Goal: Navigation & Orientation: Find specific page/section

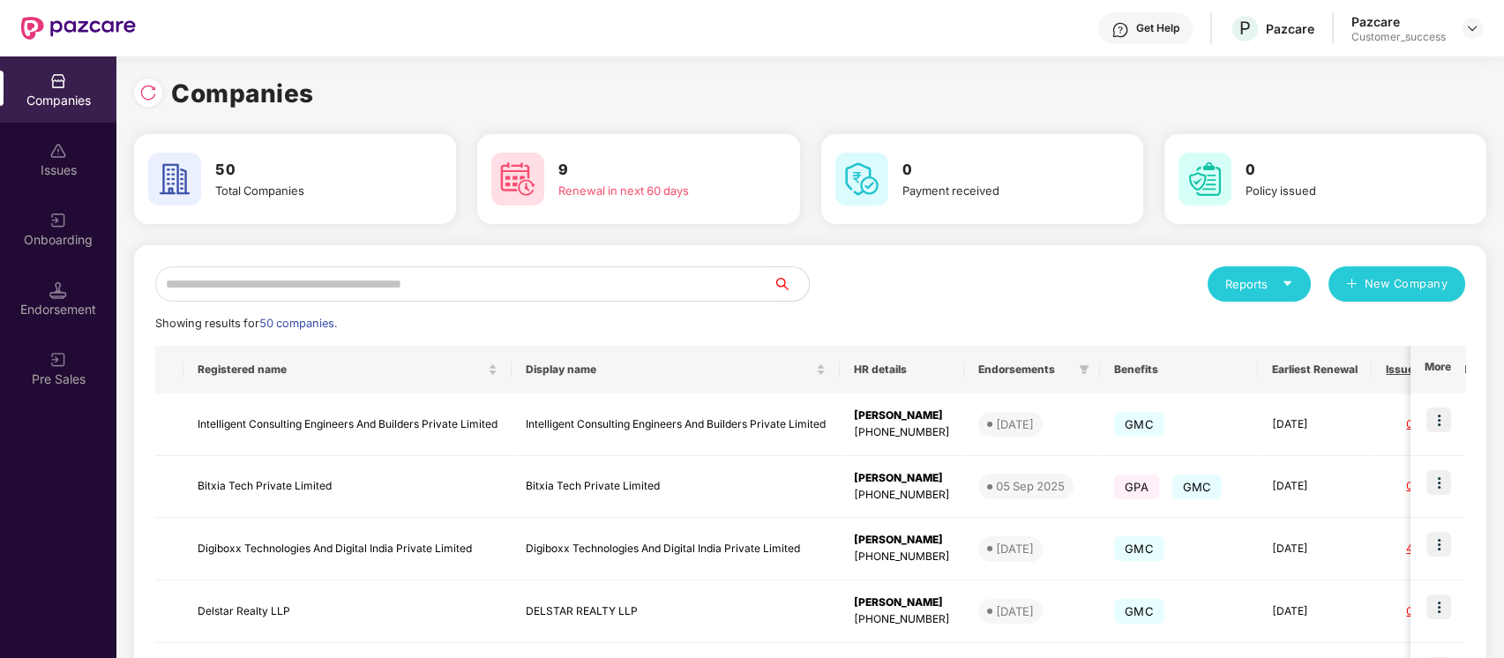
click at [478, 294] on input "text" at bounding box center [464, 283] width 618 height 35
paste input "********"
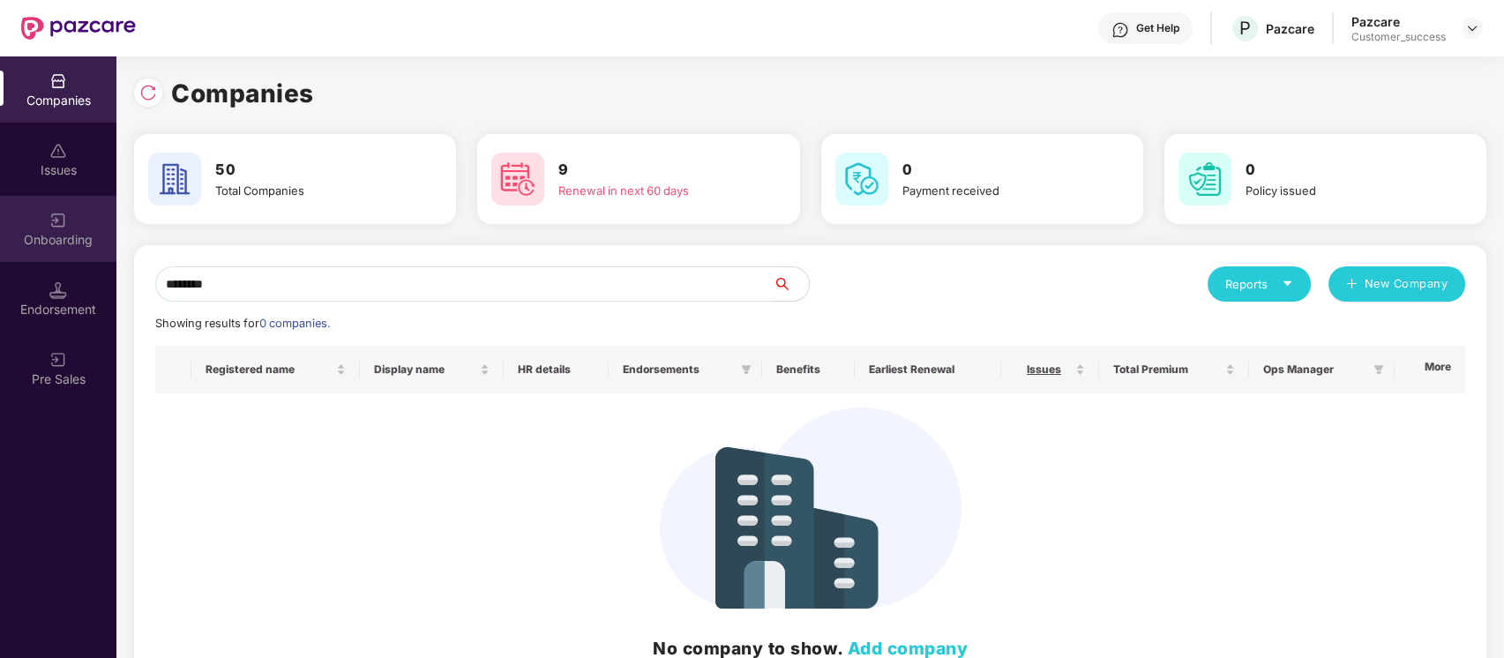
type input "********"
click at [33, 231] on div "Onboarding" at bounding box center [58, 240] width 116 height 18
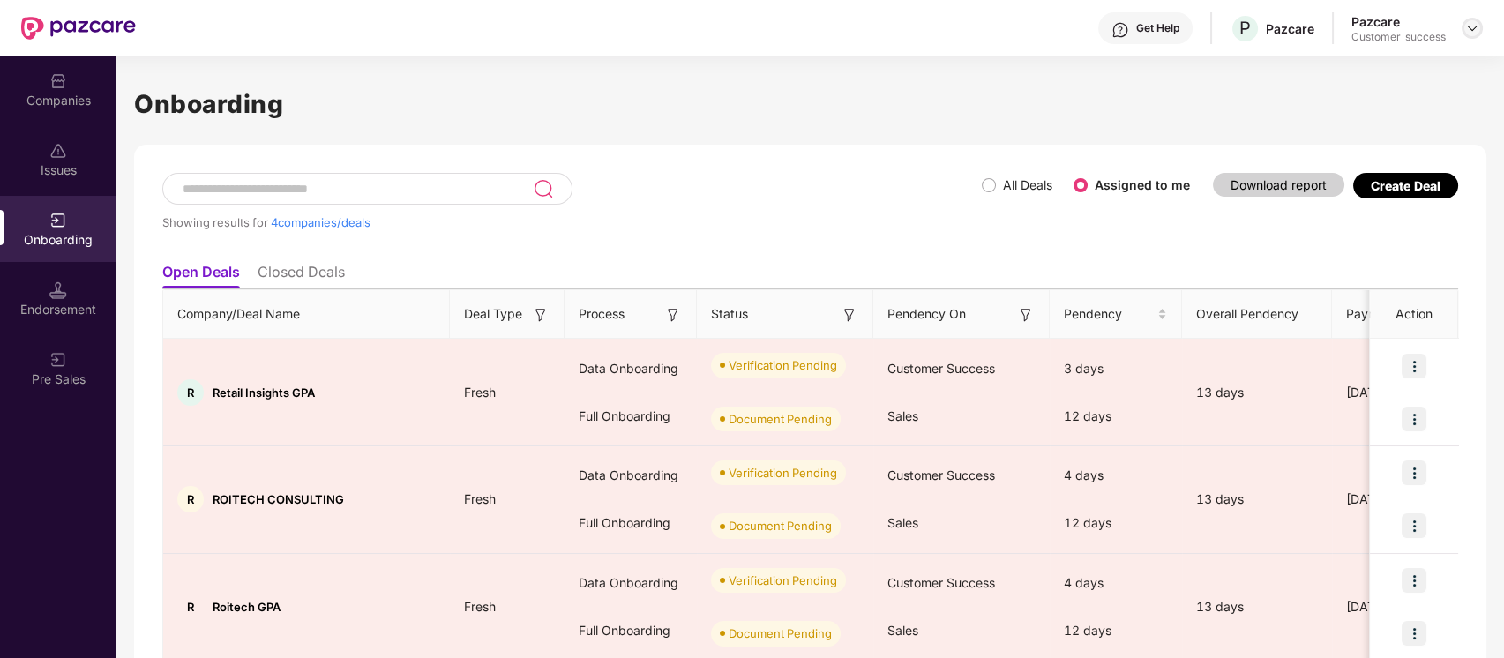
click at [1482, 25] on div at bounding box center [1471, 28] width 21 height 21
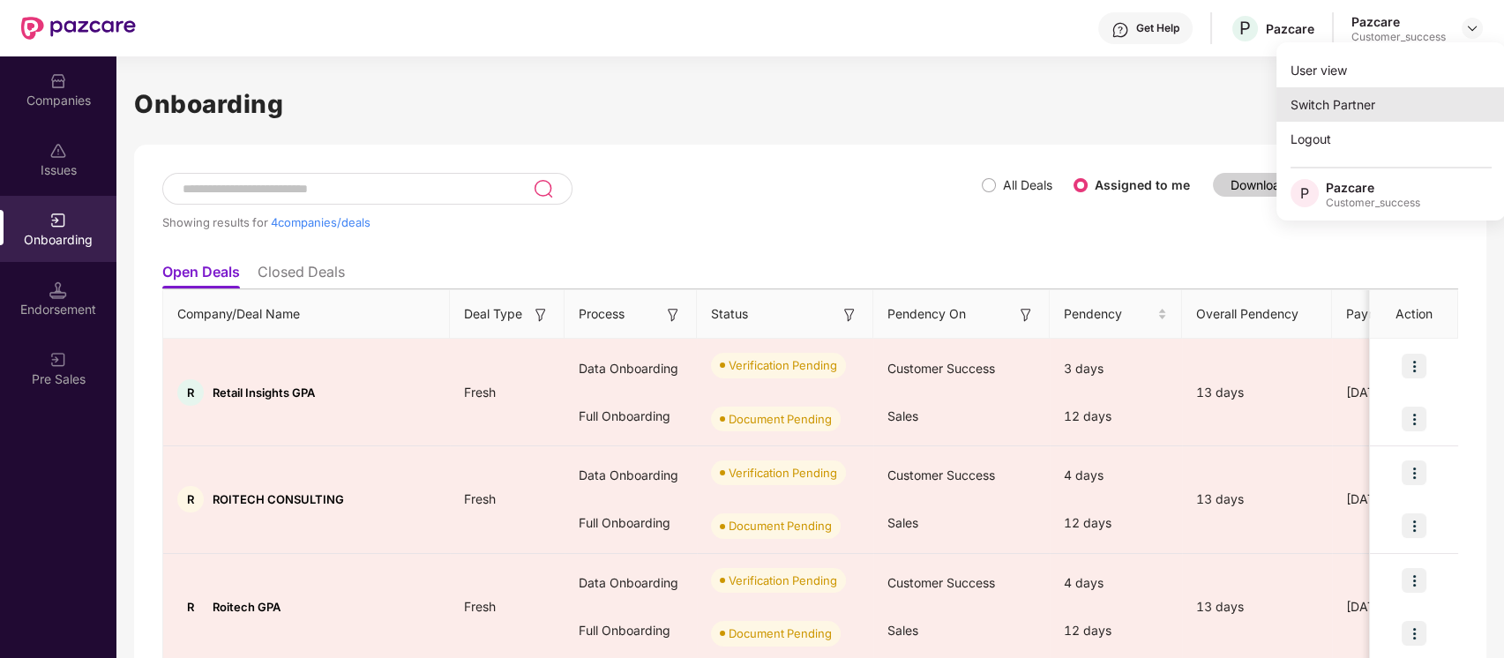
click at [1398, 102] on div "Switch Partner" at bounding box center [1390, 104] width 229 height 34
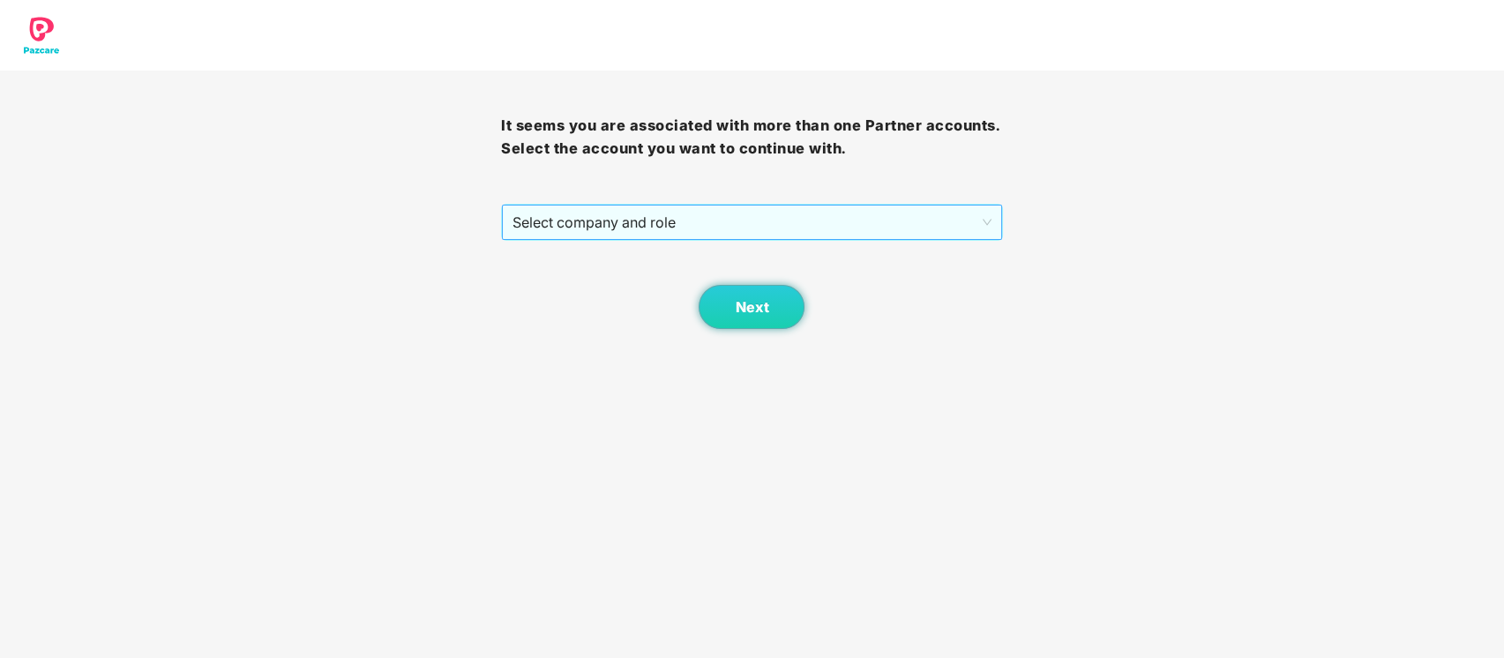
click at [807, 216] on span "Select company and role" at bounding box center [751, 222] width 478 height 34
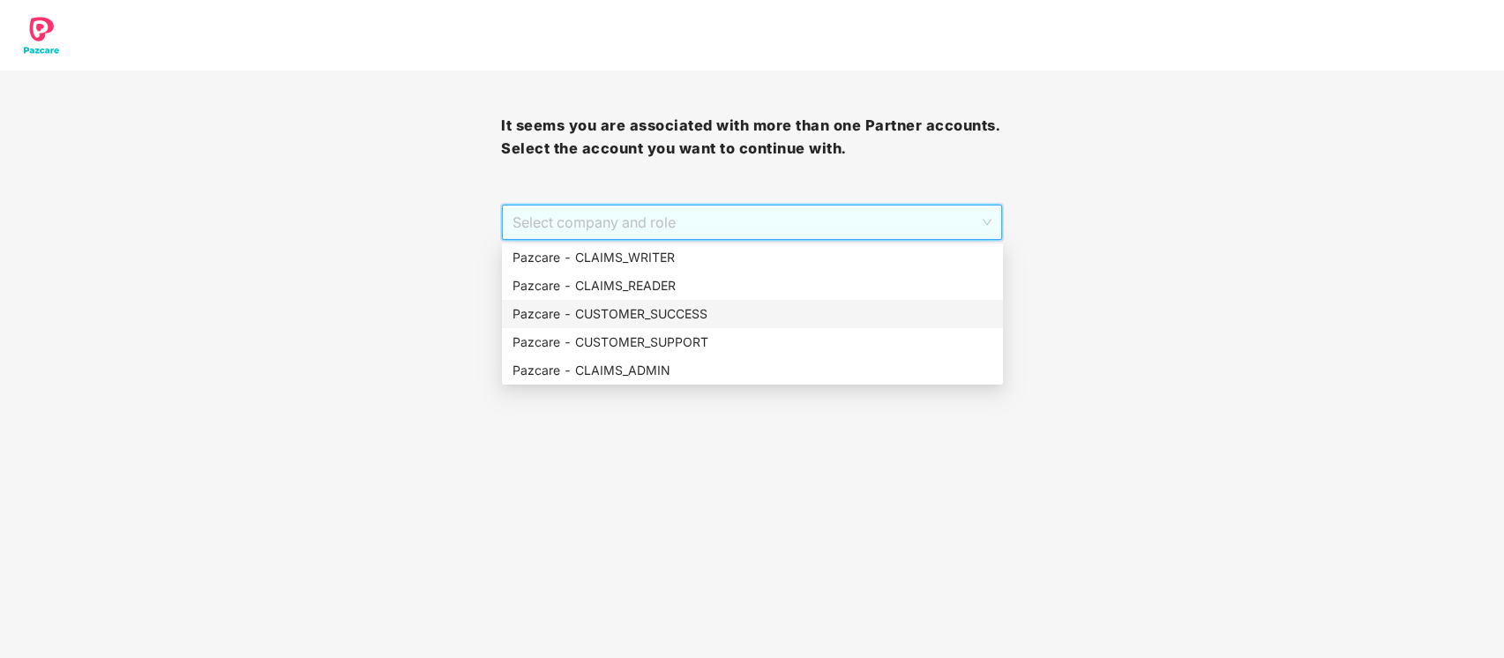
click at [792, 314] on div "Pazcare - CUSTOMER_SUCCESS" at bounding box center [752, 313] width 480 height 19
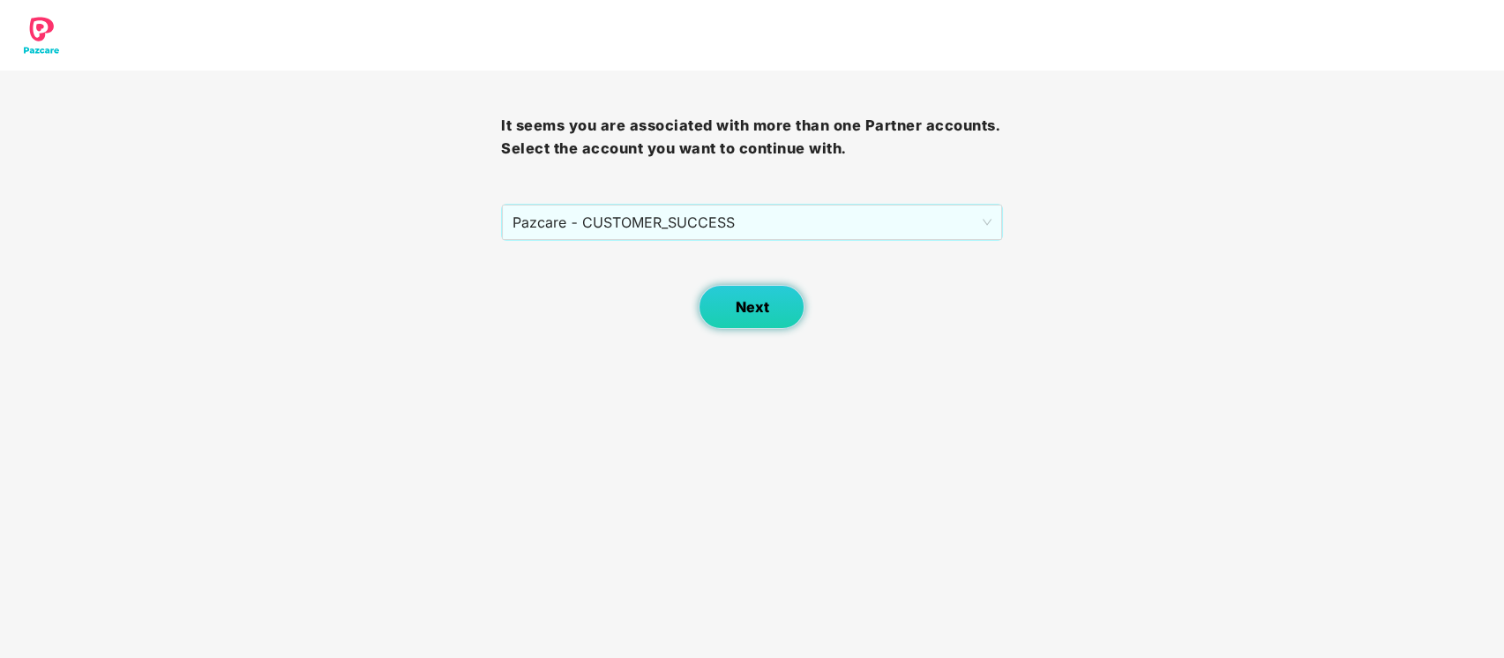
click at [786, 314] on button "Next" at bounding box center [751, 307] width 106 height 44
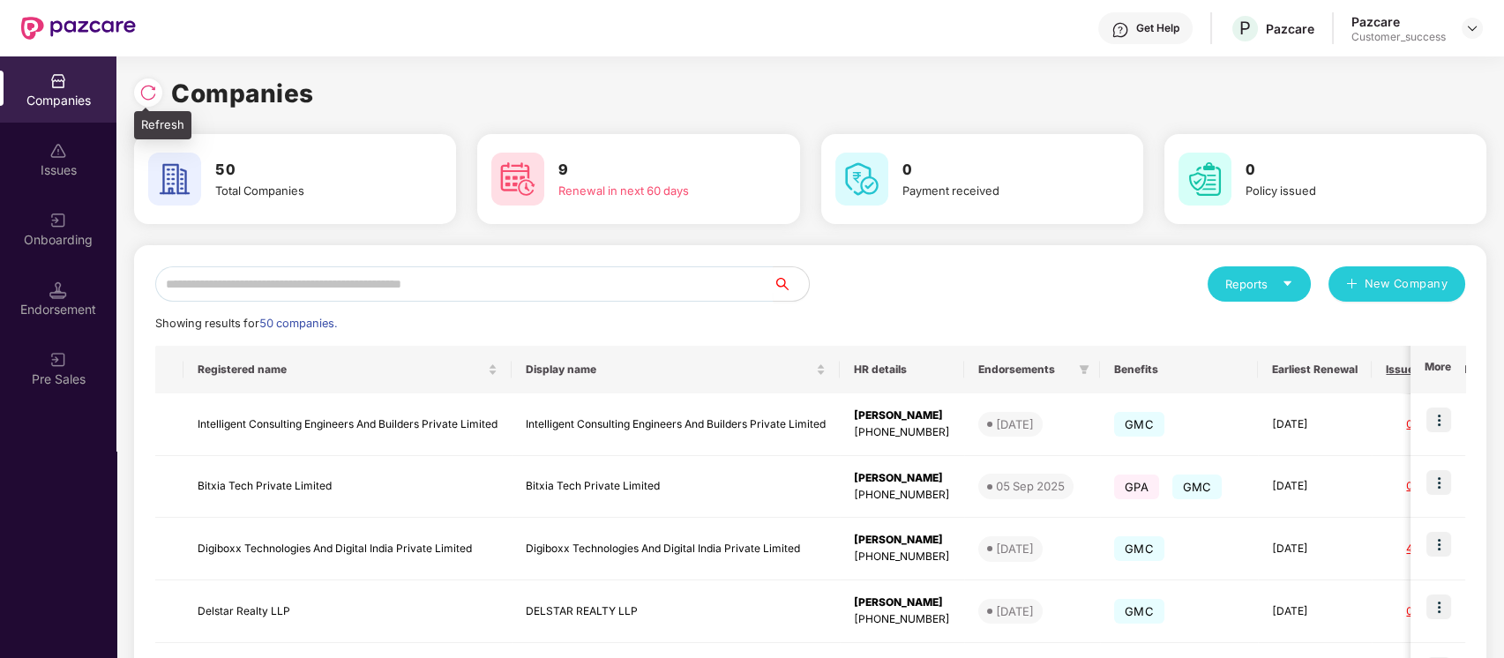
click at [150, 86] on img at bounding box center [148, 93] width 18 height 18
click at [276, 270] on input "text" at bounding box center [464, 283] width 618 height 35
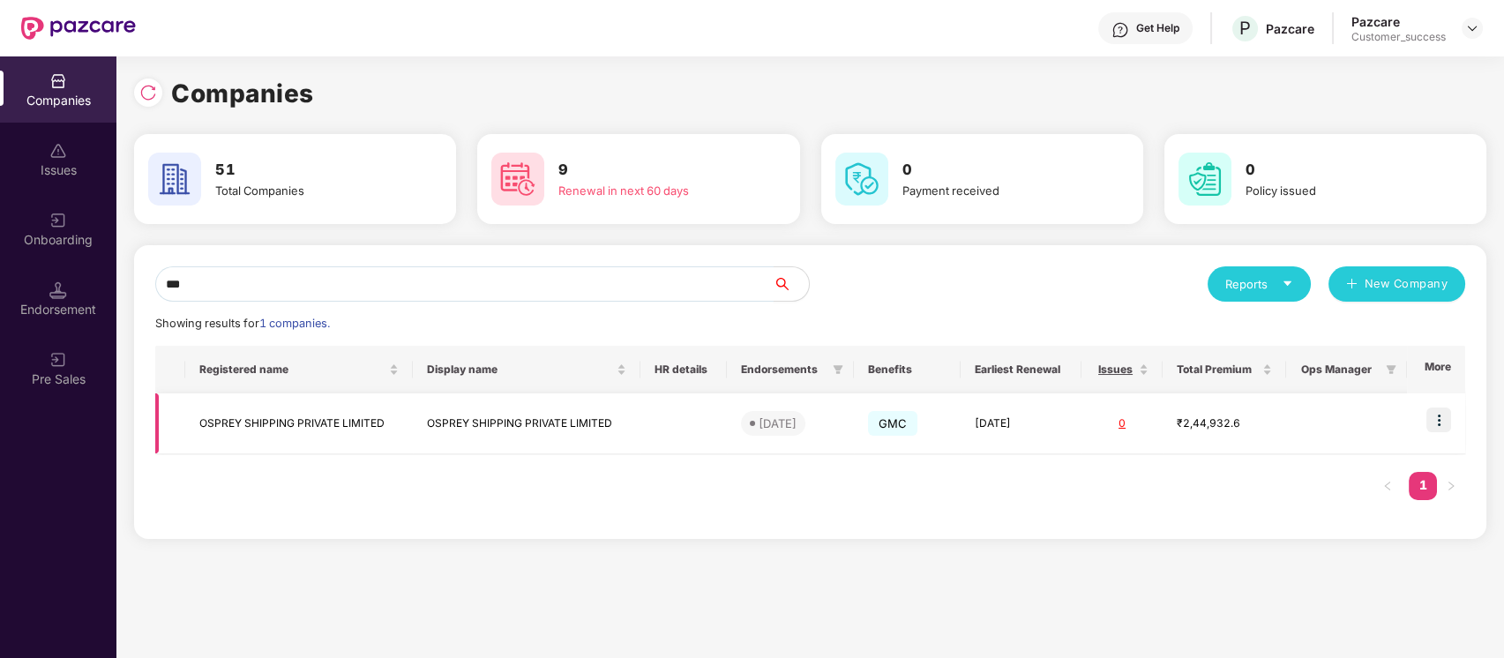
type input "***"
click at [1443, 419] on img at bounding box center [1438, 419] width 25 height 25
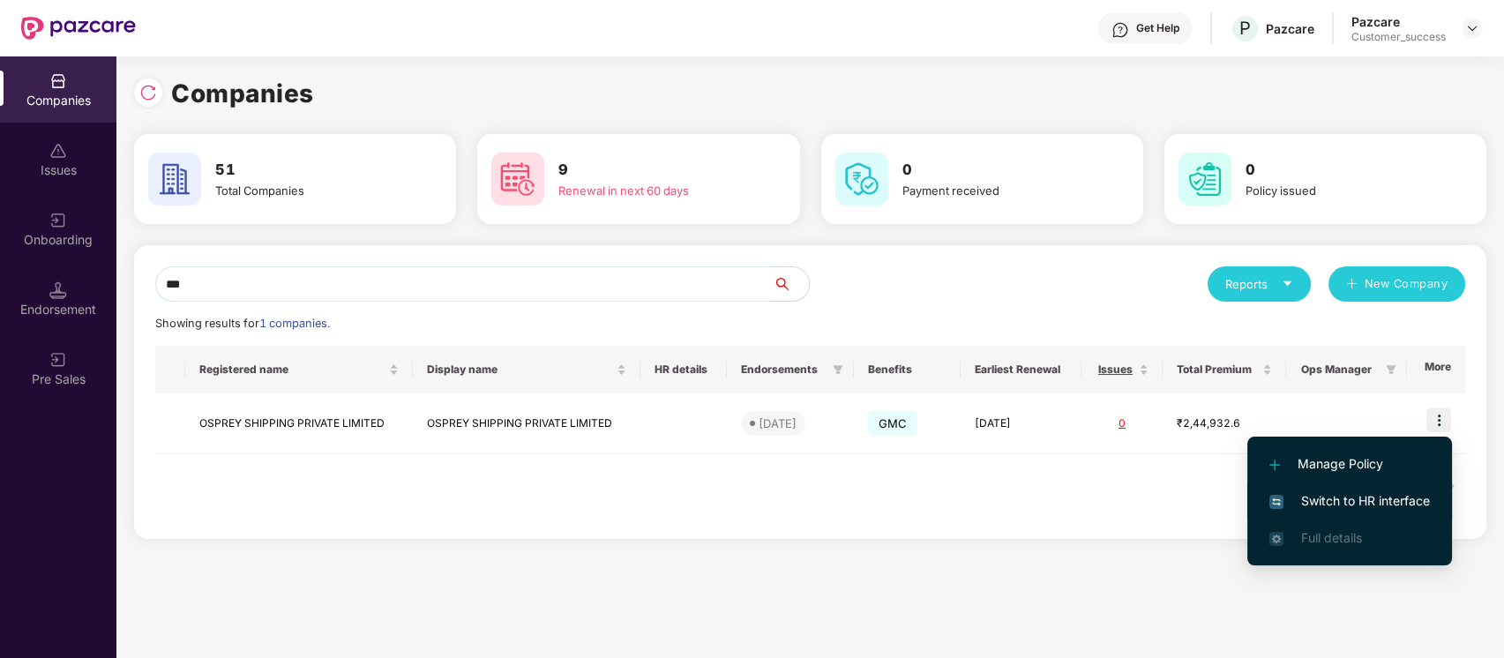
click at [1370, 501] on span "Switch to HR interface" at bounding box center [1349, 500] width 160 height 19
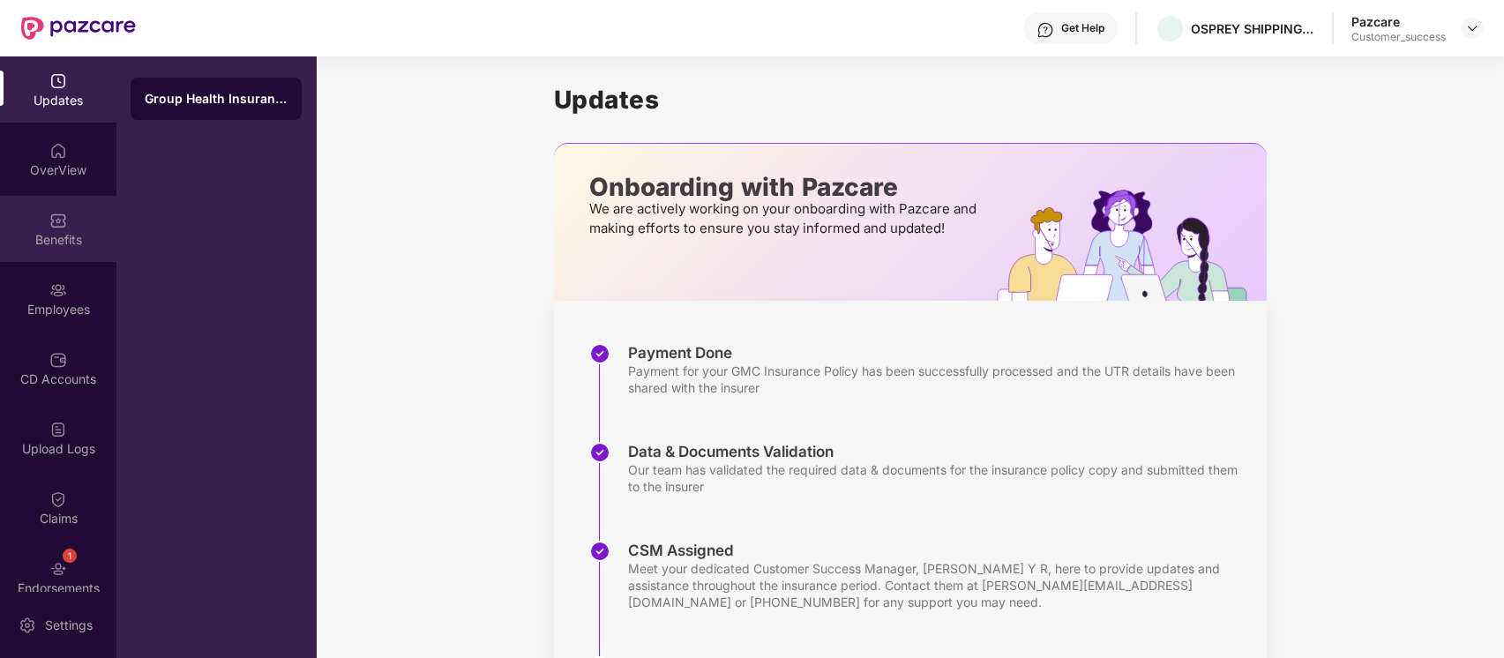
click at [90, 235] on div "Benefits" at bounding box center [58, 240] width 116 height 18
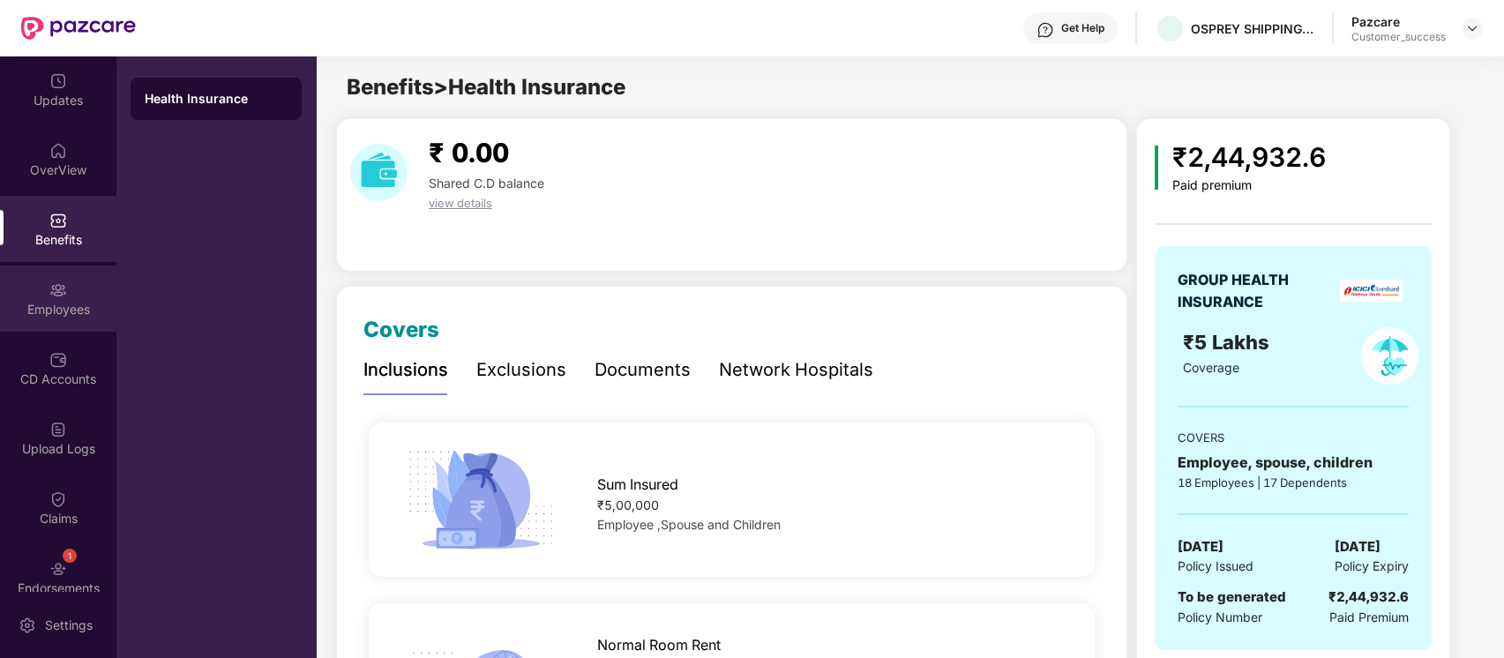
click at [87, 294] on div "Employees" at bounding box center [58, 298] width 116 height 66
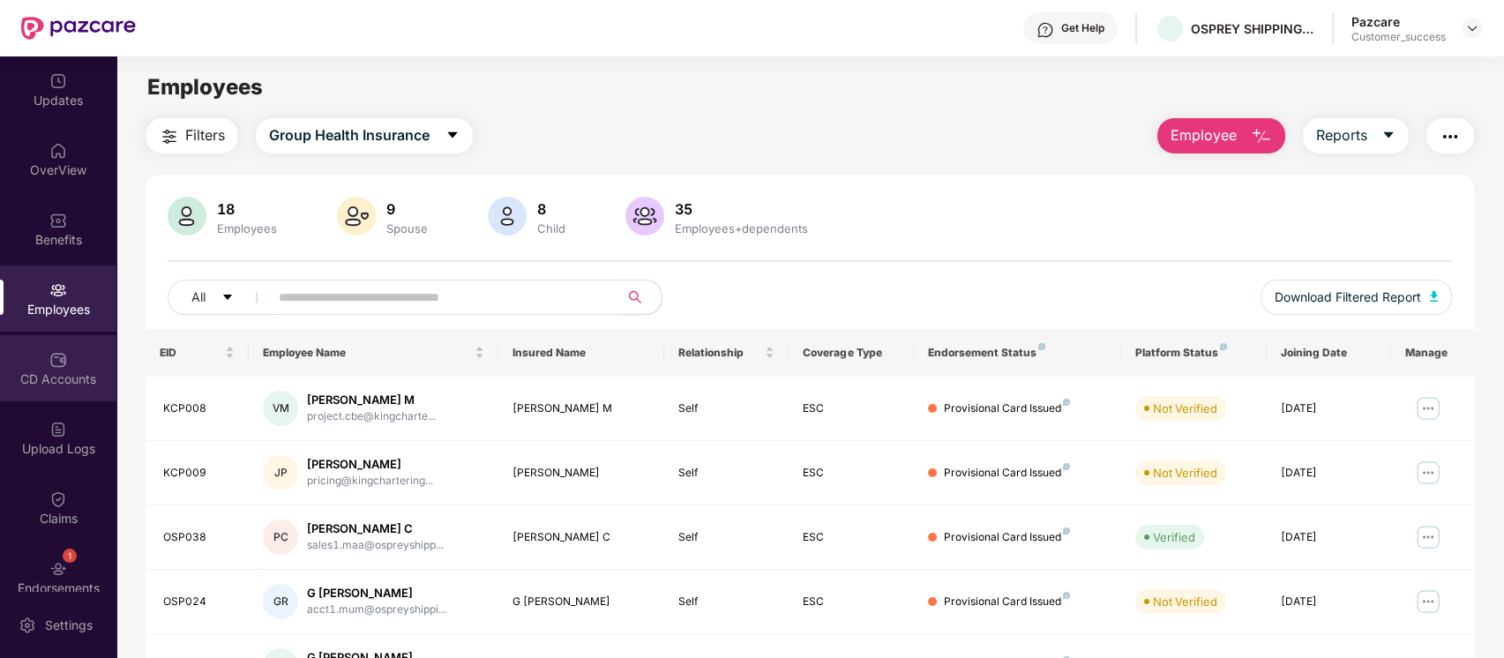
click at [69, 367] on div "CD Accounts" at bounding box center [58, 368] width 116 height 66
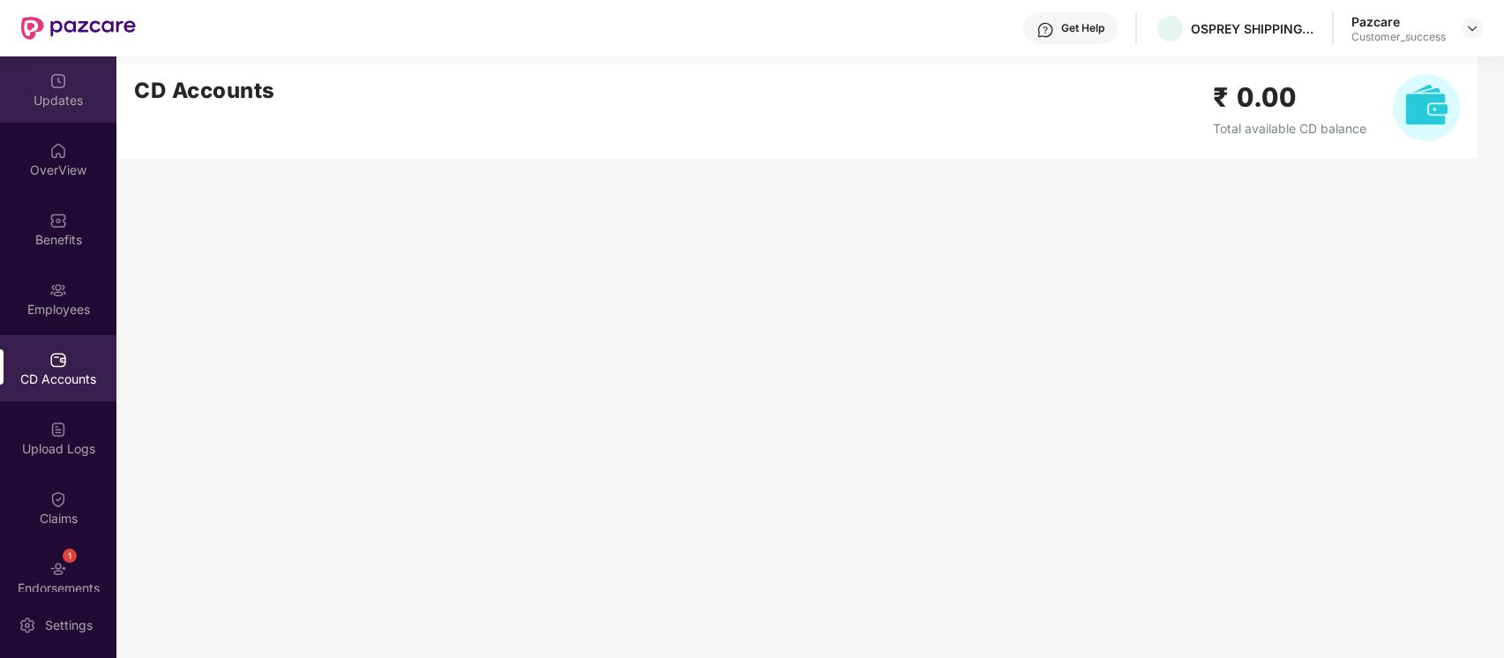
click at [68, 112] on div "Updates" at bounding box center [58, 89] width 116 height 66
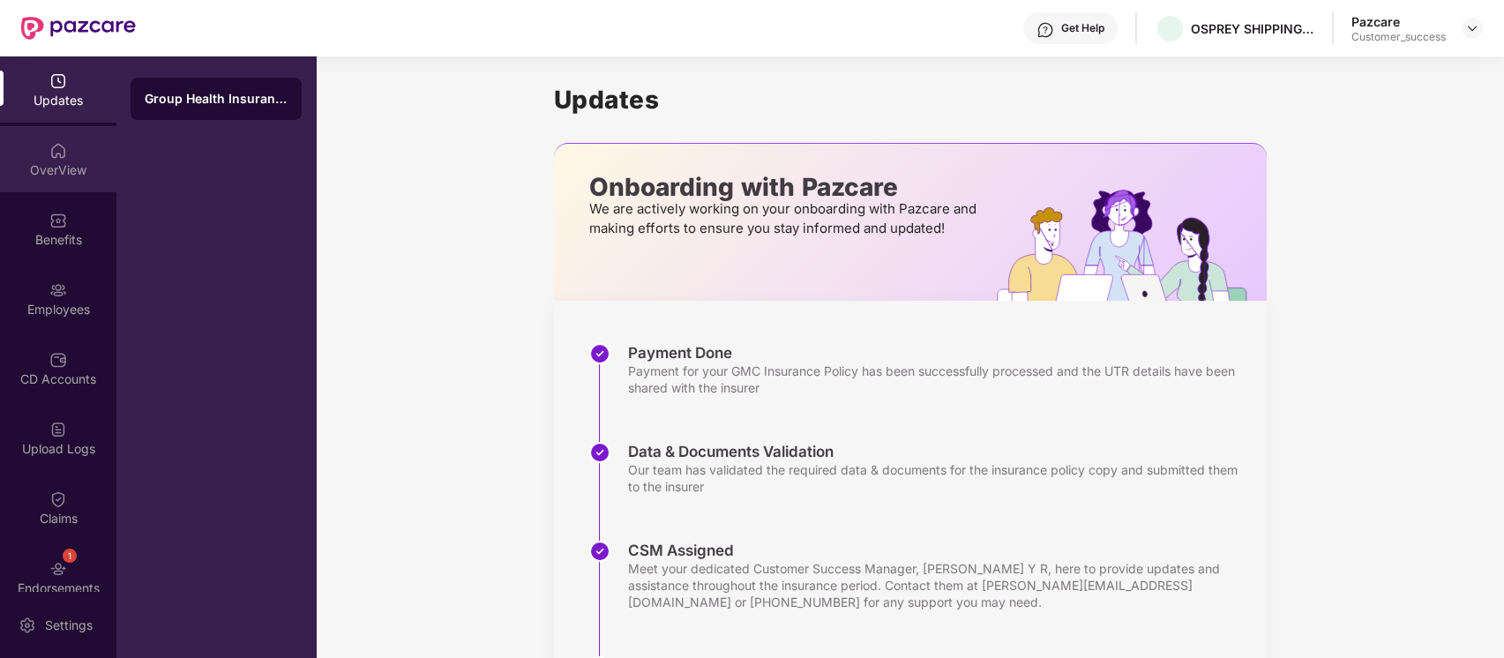
click at [52, 151] on img at bounding box center [58, 151] width 18 height 18
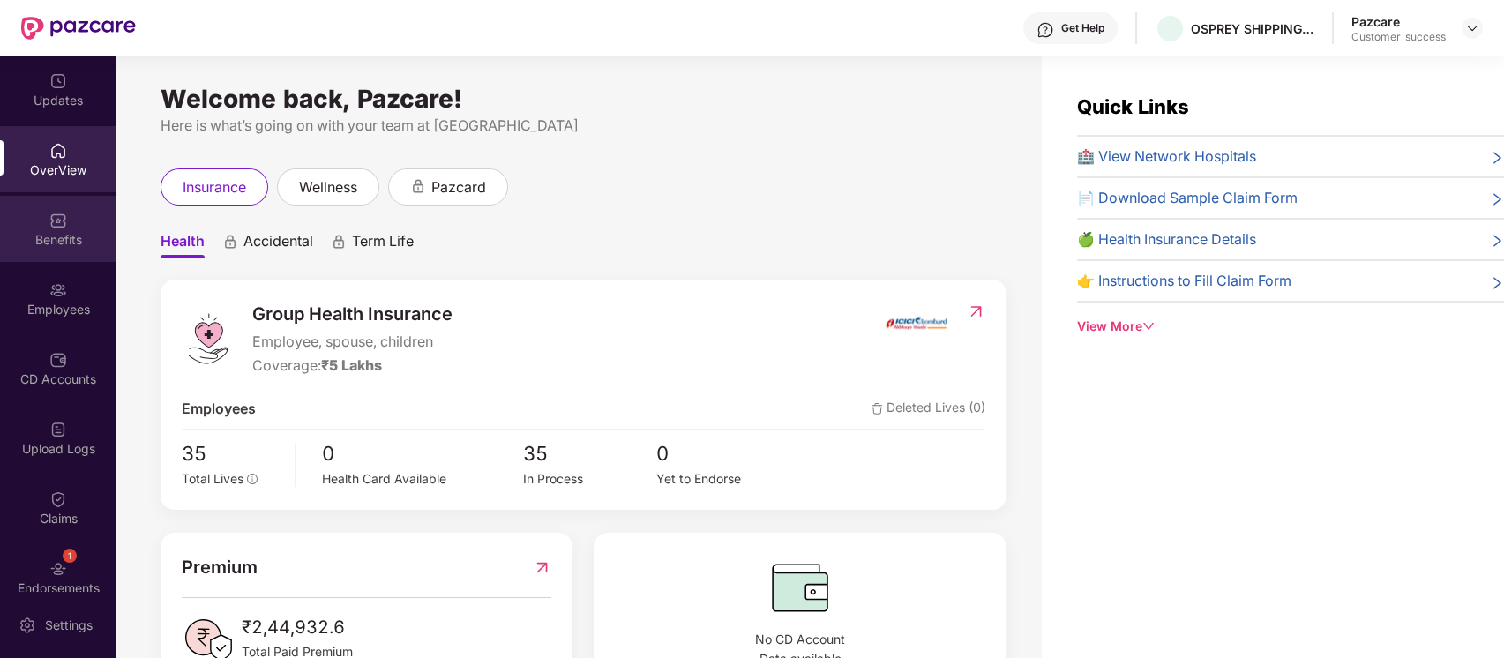
click at [73, 205] on div "Benefits" at bounding box center [58, 229] width 116 height 66
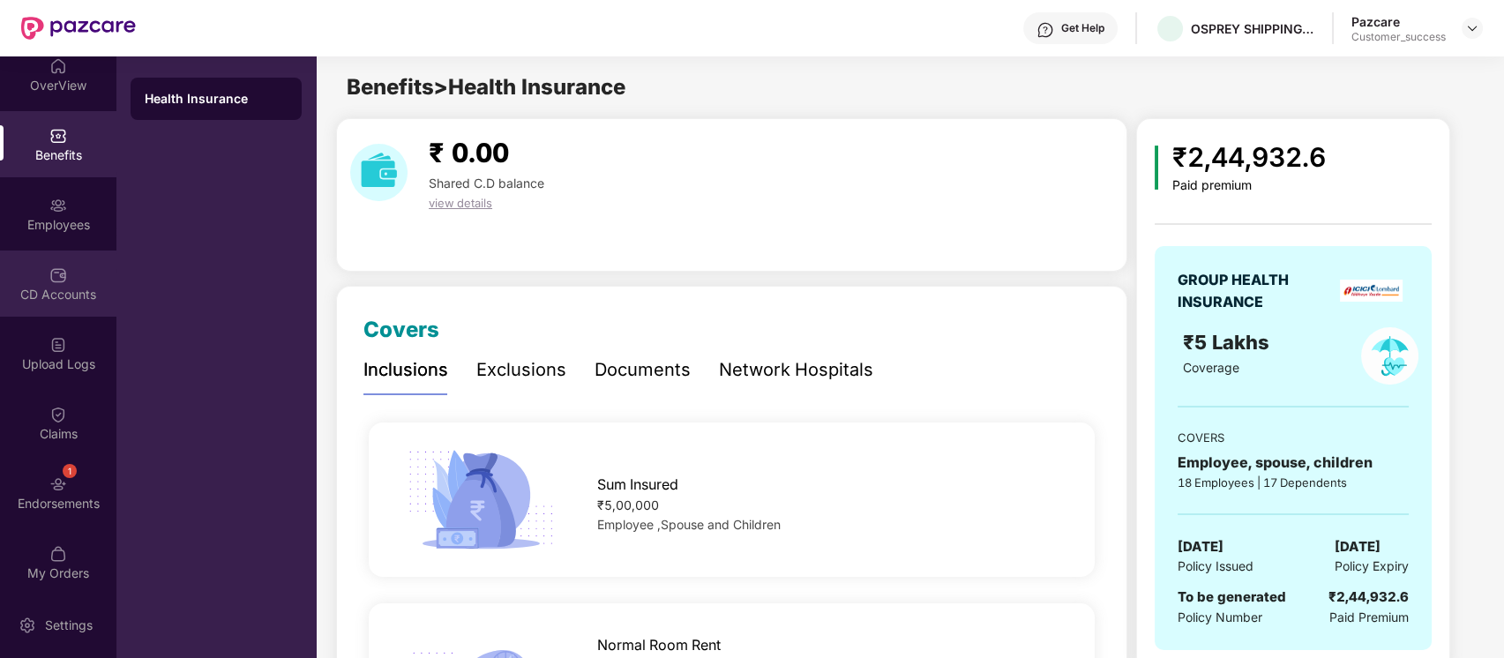
scroll to position [92, 0]
click at [64, 375] on div "Upload Logs" at bounding box center [58, 346] width 116 height 66
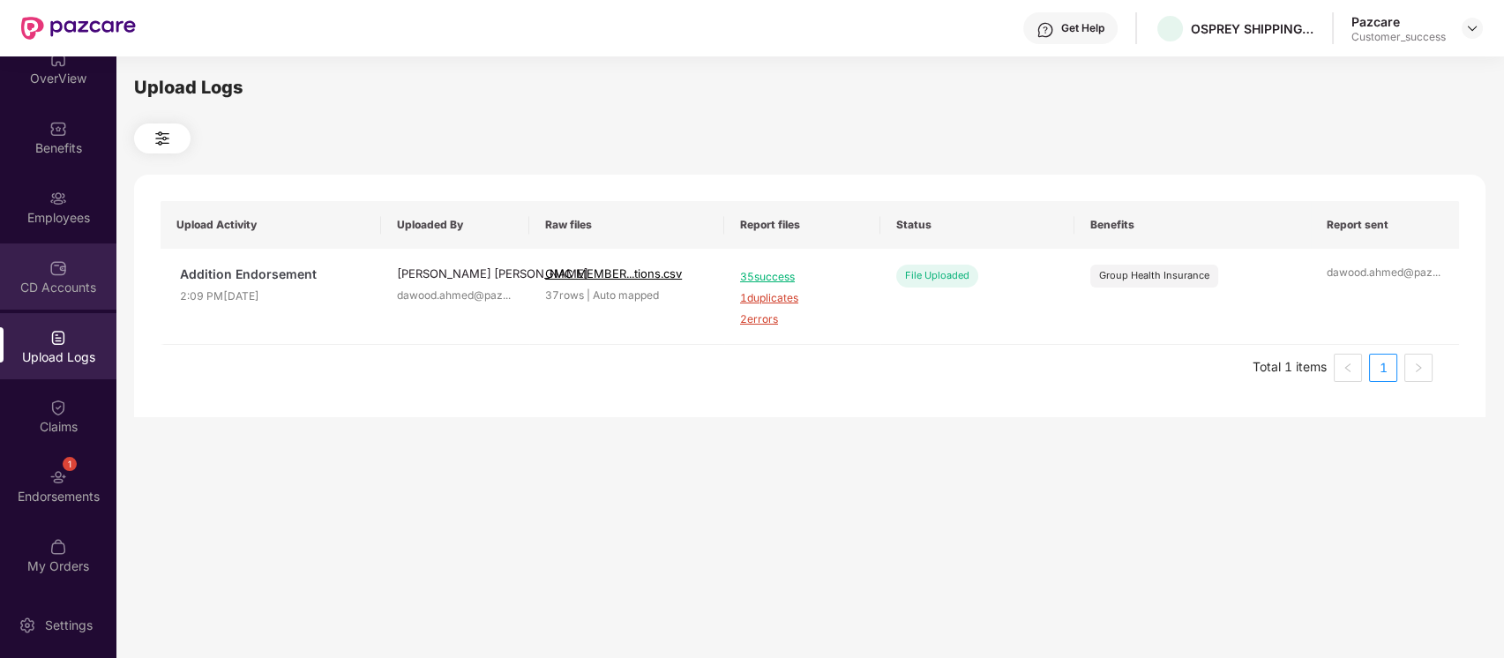
click at [37, 273] on div "CD Accounts" at bounding box center [58, 276] width 116 height 66
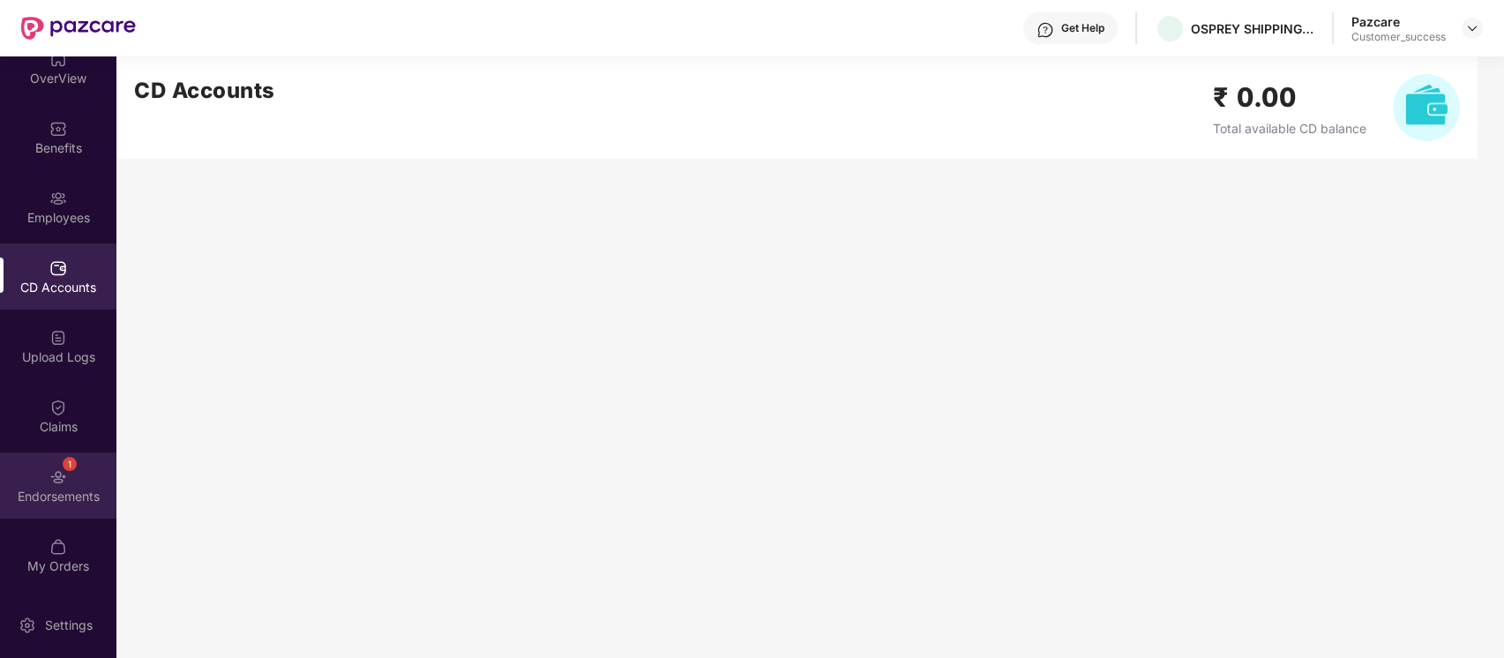
click at [34, 494] on div "Endorsements" at bounding box center [58, 497] width 116 height 18
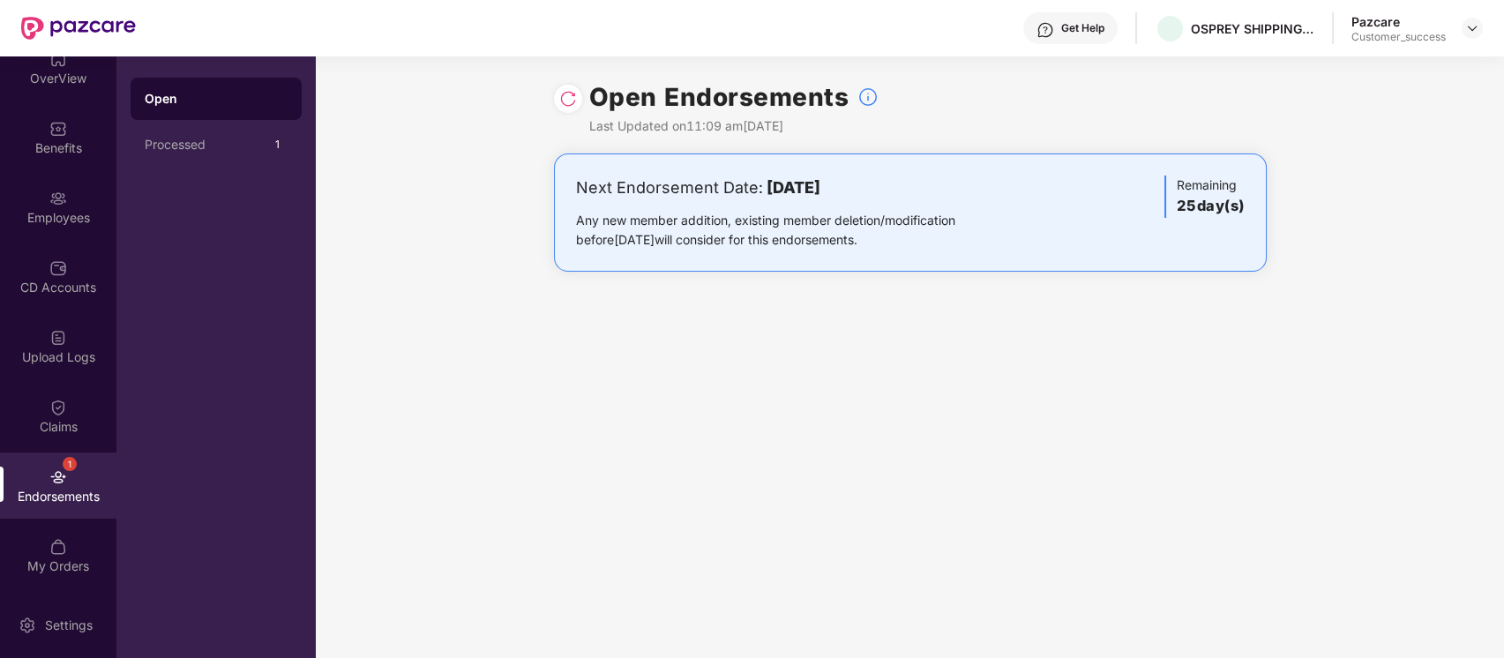
click at [572, 101] on img at bounding box center [568, 99] width 18 height 18
click at [73, 265] on div "CD Accounts" at bounding box center [58, 276] width 116 height 66
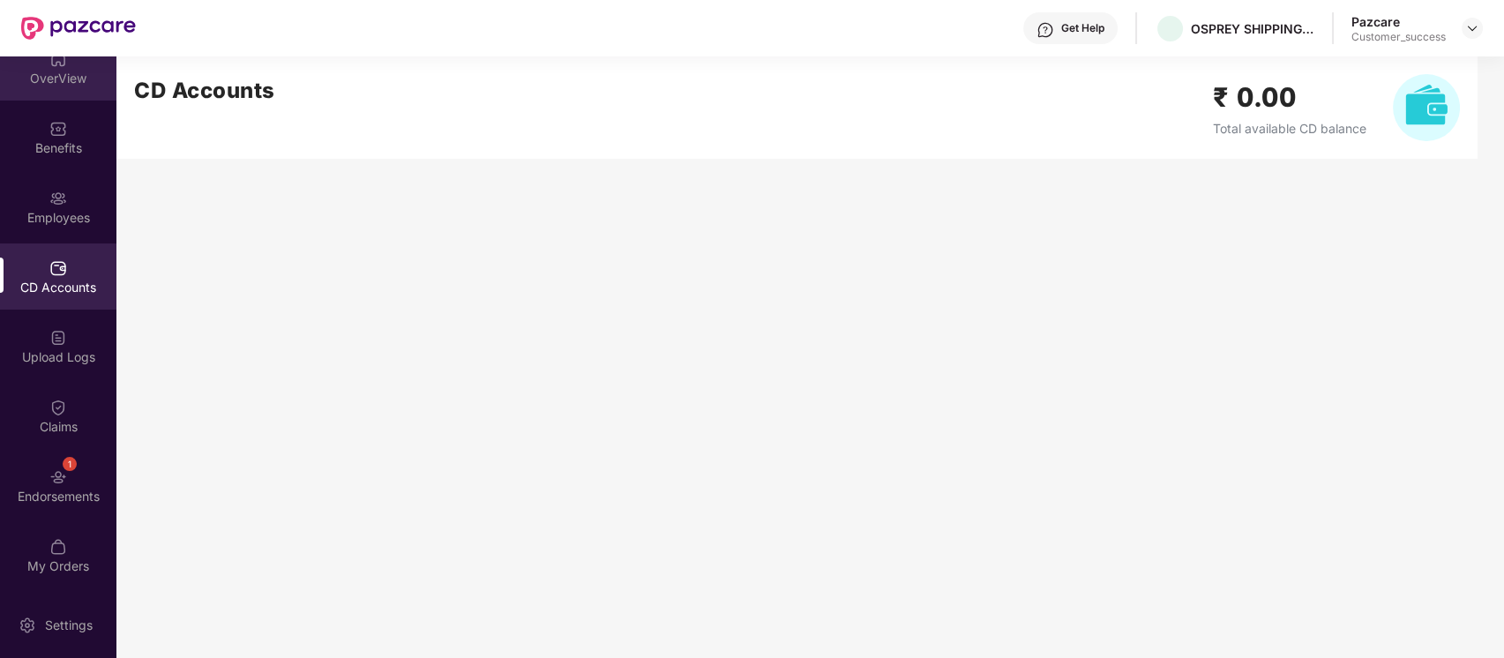
click at [48, 83] on div "OverView" at bounding box center [58, 79] width 116 height 18
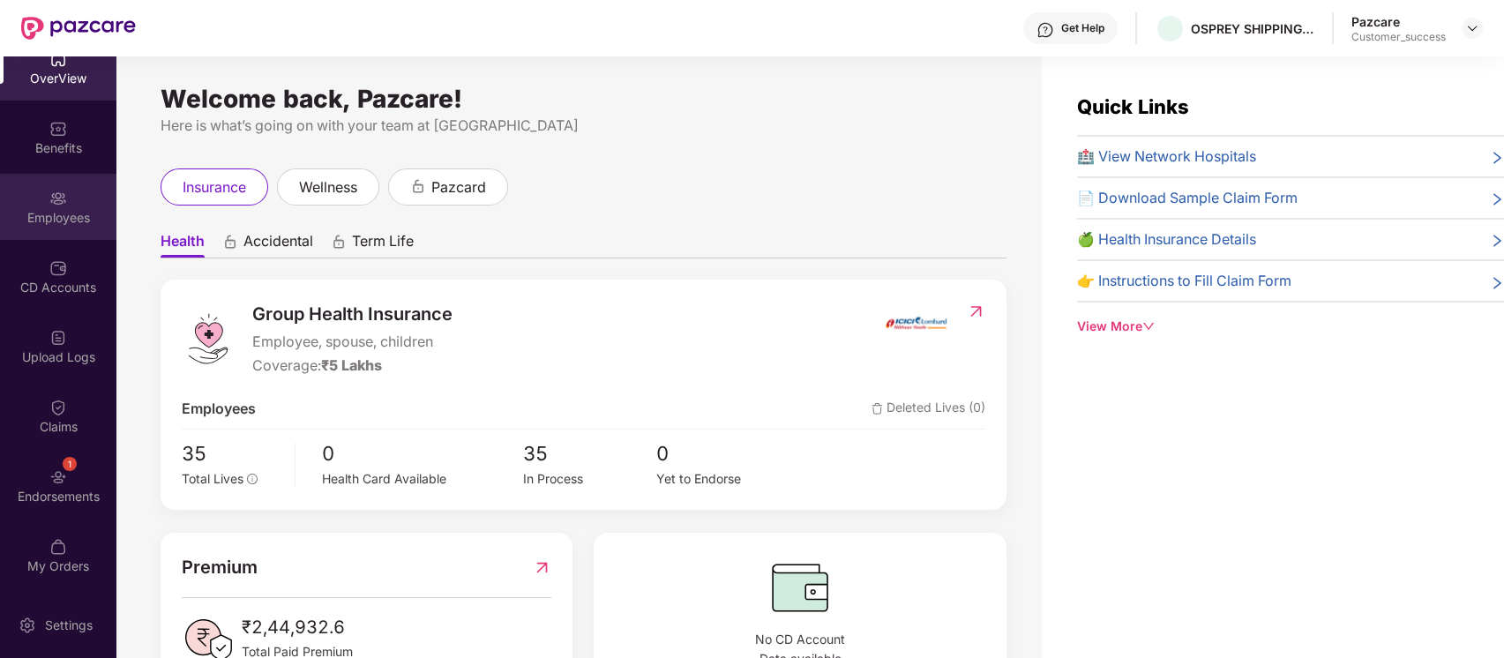
click at [49, 205] on img at bounding box center [58, 199] width 18 height 18
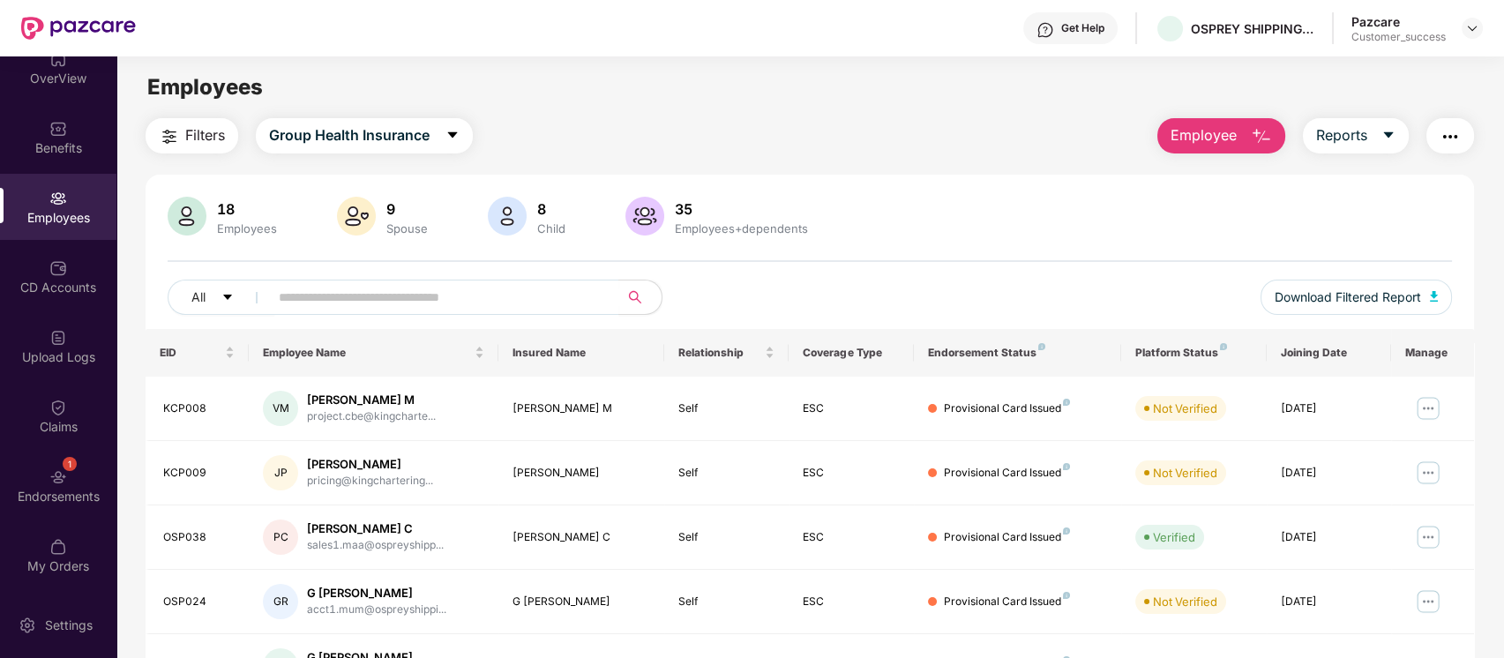
click at [1444, 140] on img "button" at bounding box center [1449, 136] width 21 height 21
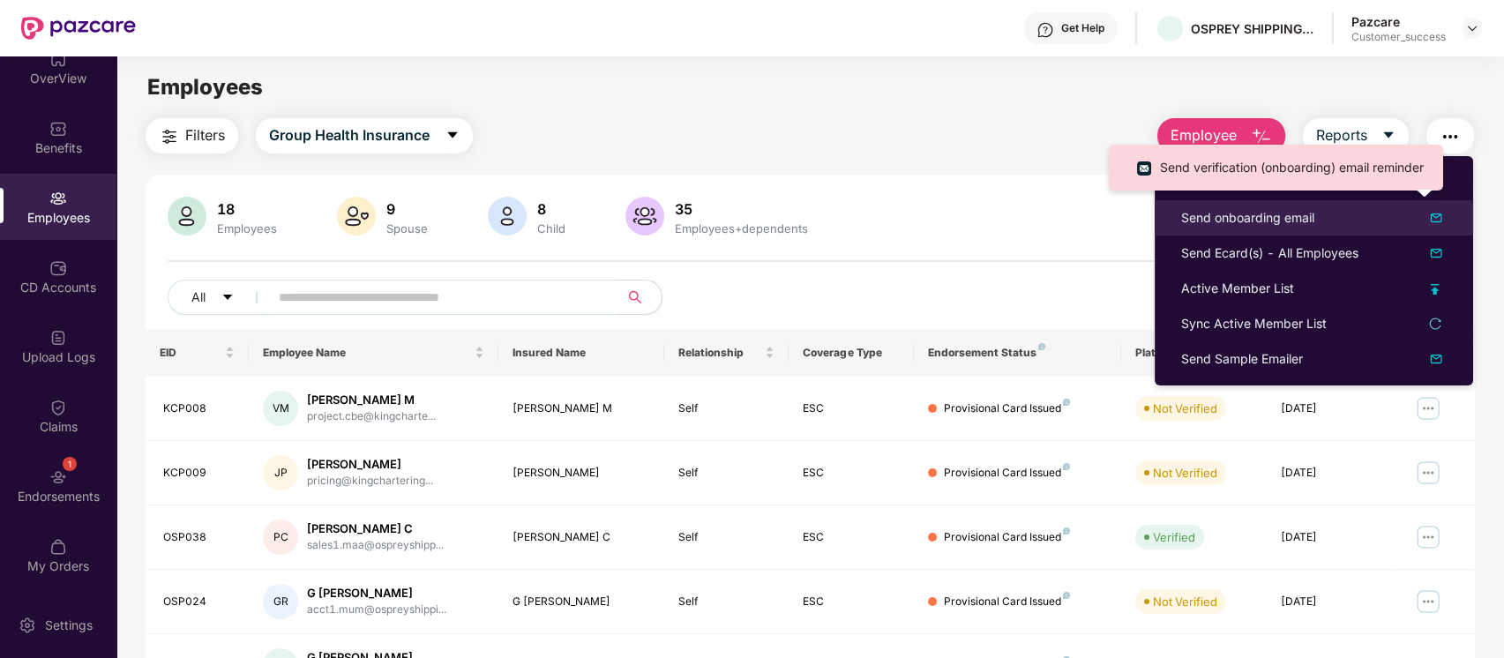
click at [1437, 217] on img at bounding box center [1435, 217] width 21 height 21
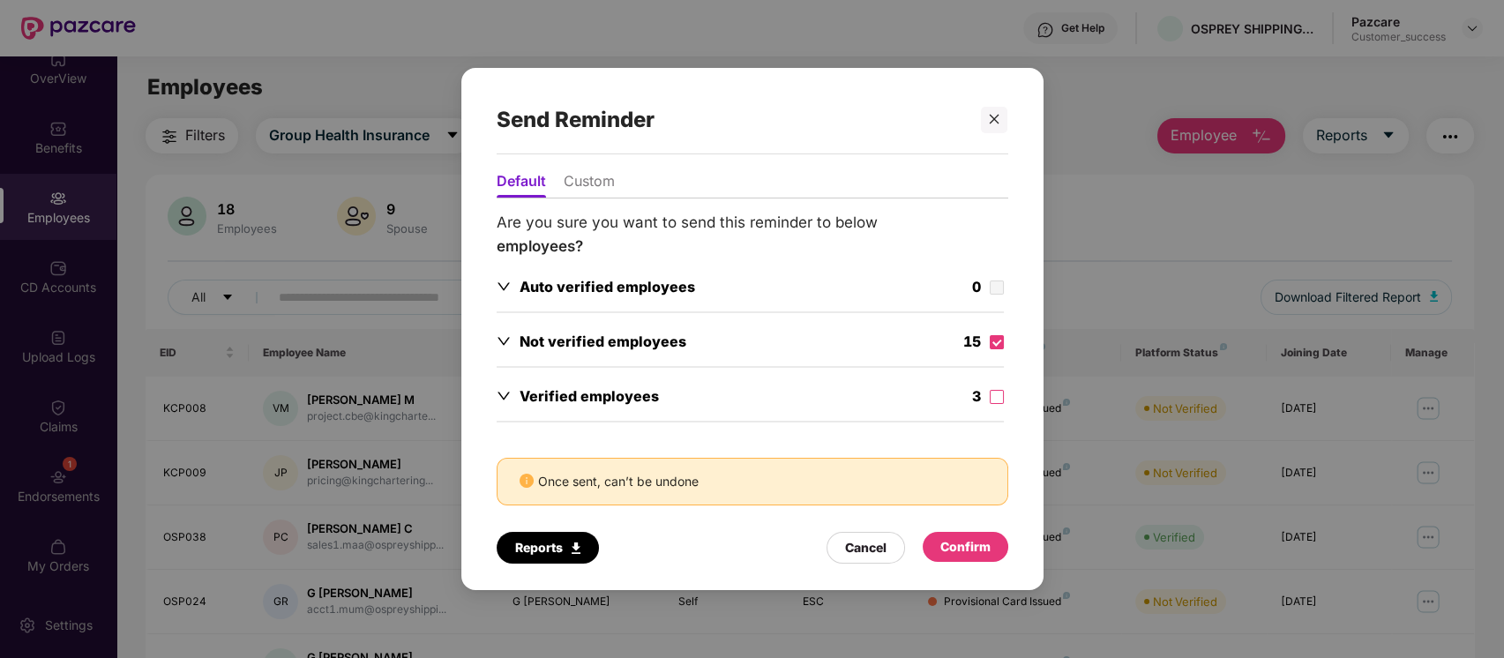
click at [937, 553] on div "Confirm" at bounding box center [965, 547] width 86 height 30
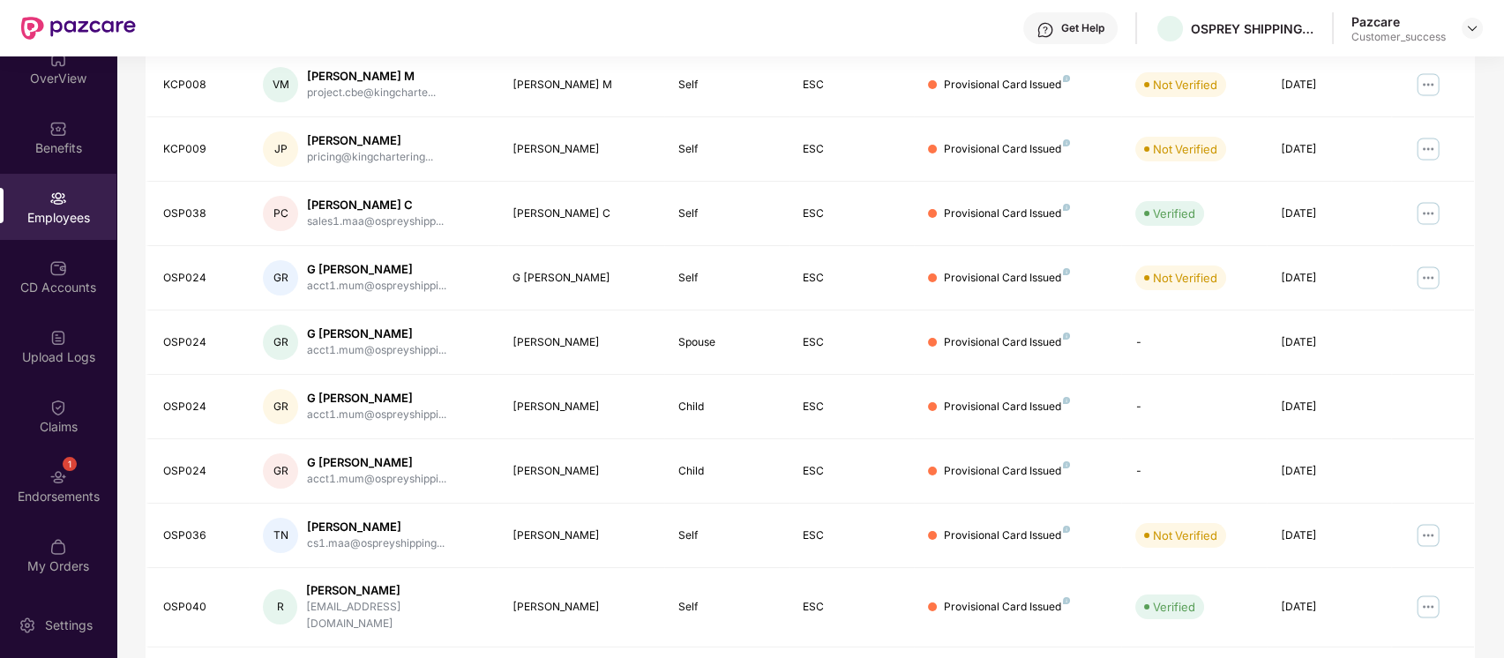
scroll to position [424, 0]
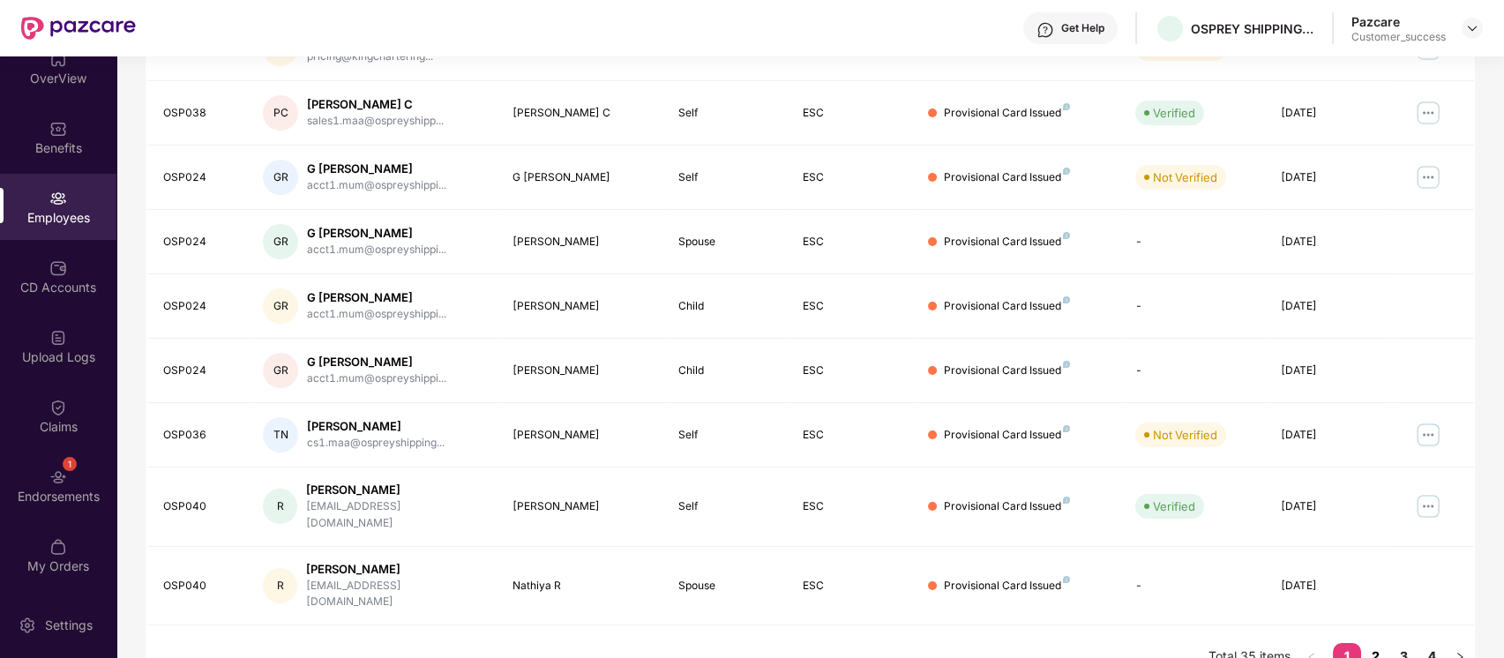
click at [1377, 643] on link "2" at bounding box center [1375, 656] width 28 height 26
